Goal: Information Seeking & Learning: Learn about a topic

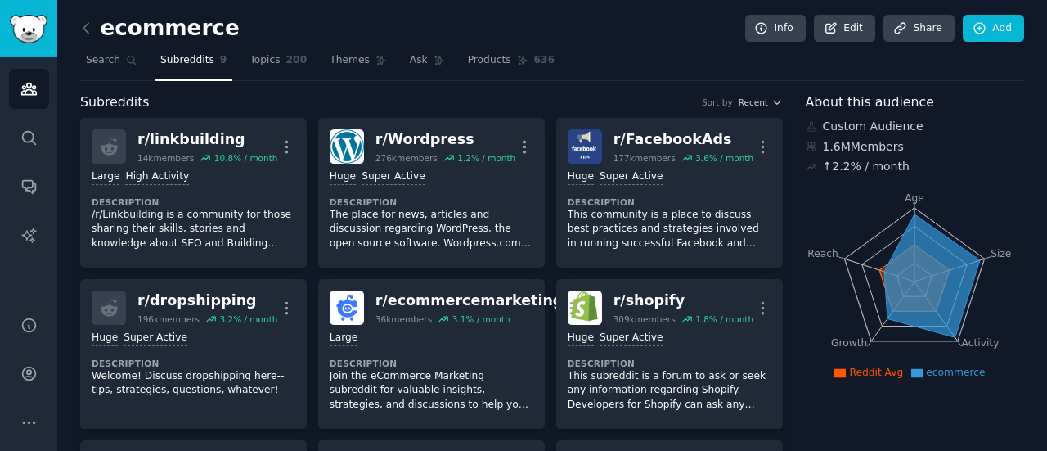
drag, startPoint x: 885, startPoint y: 271, endPoint x: 810, endPoint y: 280, distance: 75.0
click at [861, 276] on icon "Age Size Activity Growth Reach" at bounding box center [915, 281] width 218 height 206
drag, startPoint x: 114, startPoint y: 20, endPoint x: 186, endPoint y: 19, distance: 72.0
click at [186, 19] on h2 "ecommerce" at bounding box center [160, 29] width 160 height 26
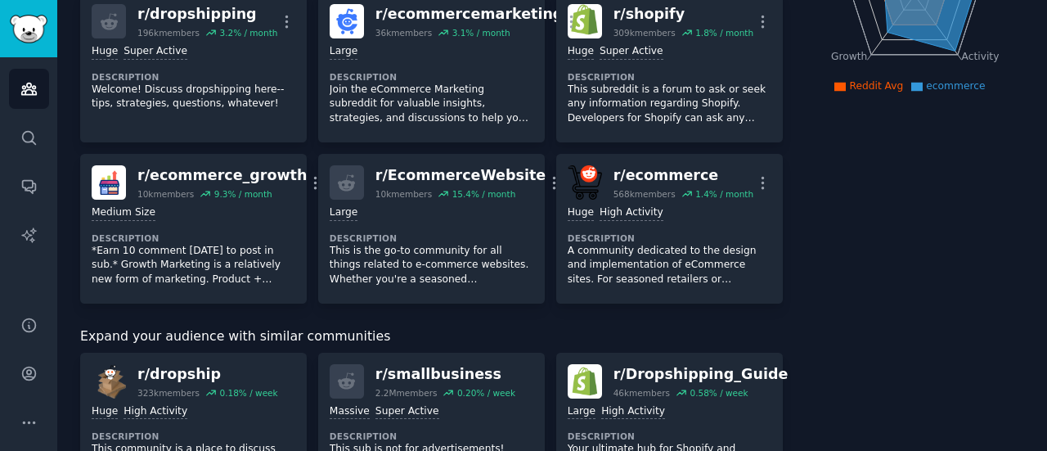
scroll to position [409, 0]
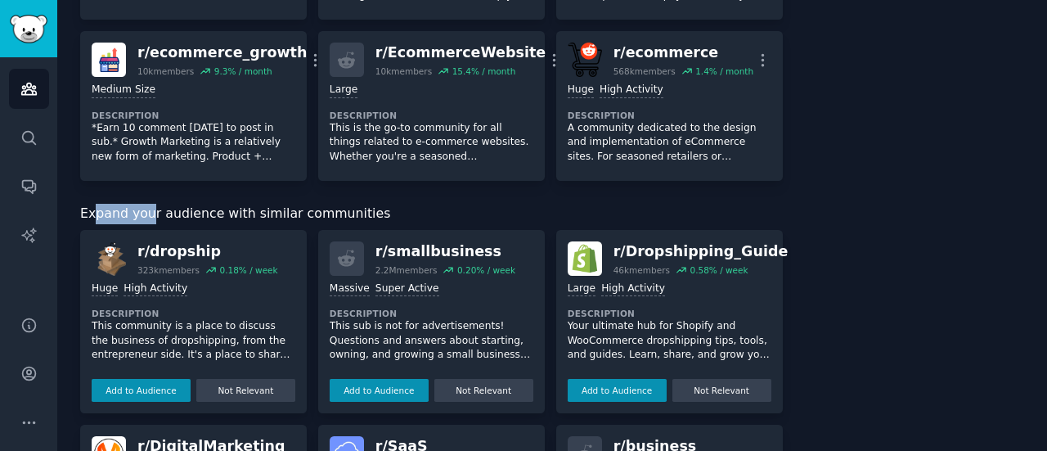
drag, startPoint x: 96, startPoint y: 204, endPoint x: 146, endPoint y: 210, distance: 51.2
click at [146, 210] on span "Expand your audience with similar communities" at bounding box center [235, 214] width 310 height 20
drag, startPoint x: 109, startPoint y: 207, endPoint x: 301, endPoint y: 214, distance: 192.4
click at [301, 214] on span "Expand your audience with similar communities" at bounding box center [235, 214] width 310 height 20
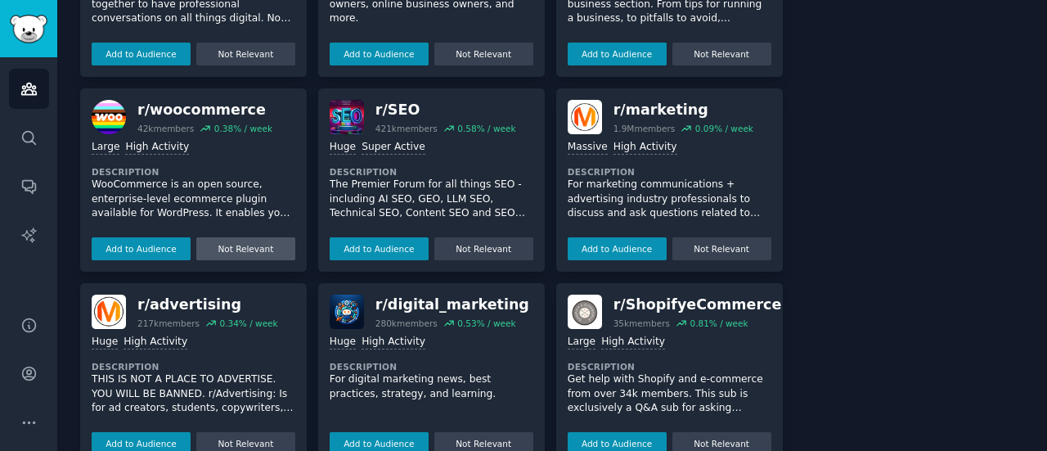
scroll to position [976, 0]
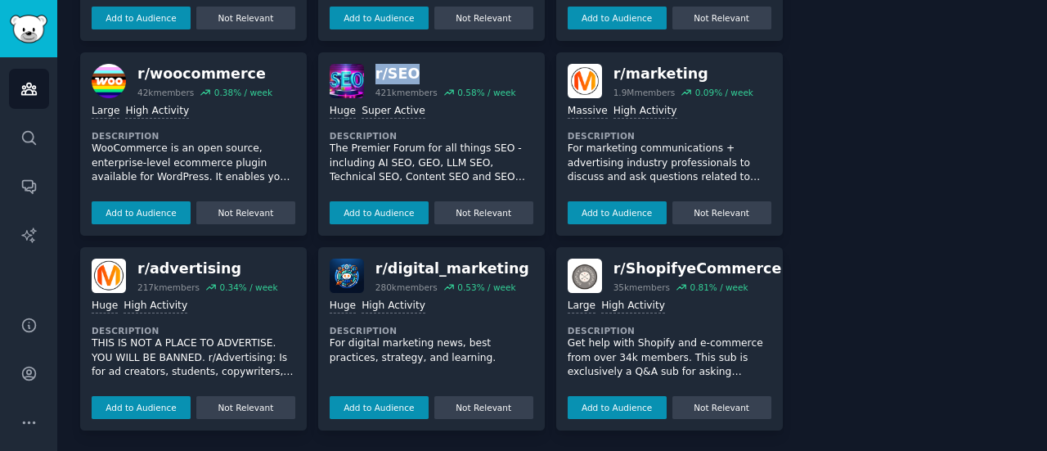
drag, startPoint x: 376, startPoint y: 56, endPoint x: 697, endPoint y: 55, distance: 320.8
click at [425, 65] on div "r/ SEO 421k members 0.58 % / week Huge Super Active Description The Premier For…" at bounding box center [431, 143] width 227 height 183
drag, startPoint x: 616, startPoint y: 57, endPoint x: 665, endPoint y: 58, distance: 49.1
click at [665, 58] on div "r/ marketing 1.9M members 0.09 % / week Massive High Activity Description For m…" at bounding box center [669, 143] width 227 height 183
drag, startPoint x: 146, startPoint y: 248, endPoint x: 214, endPoint y: 251, distance: 68.0
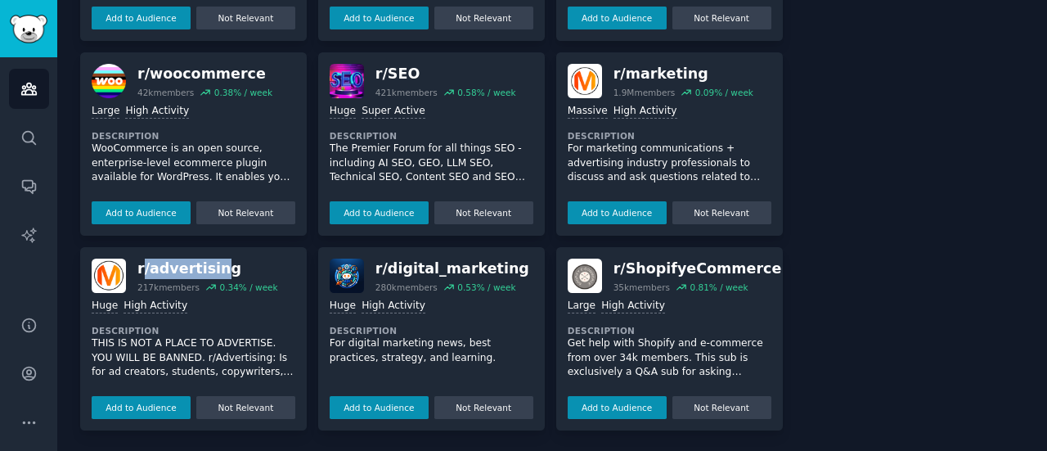
click at [214, 251] on div "r/ advertising 217k members 0.34 % / week >= 80th percentile for submissions / …" at bounding box center [193, 338] width 227 height 183
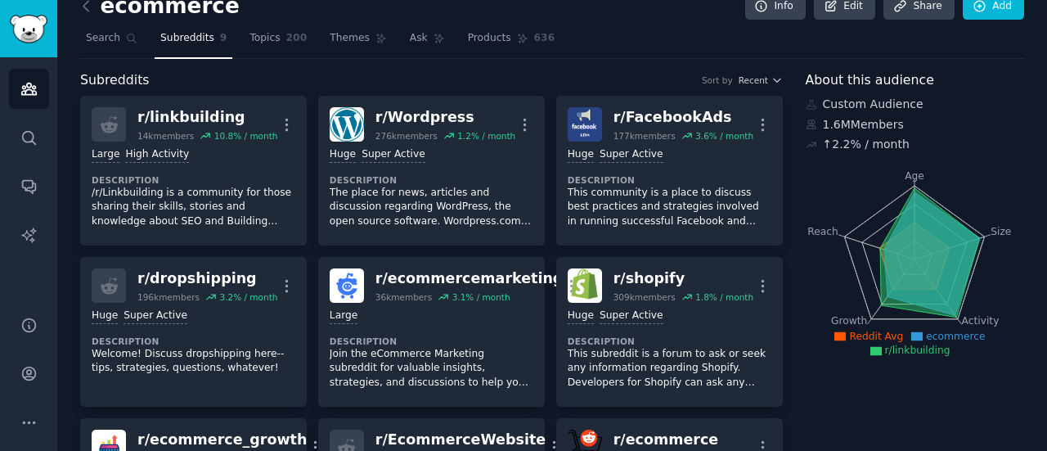
scroll to position [0, 0]
